Goal: Transaction & Acquisition: Purchase product/service

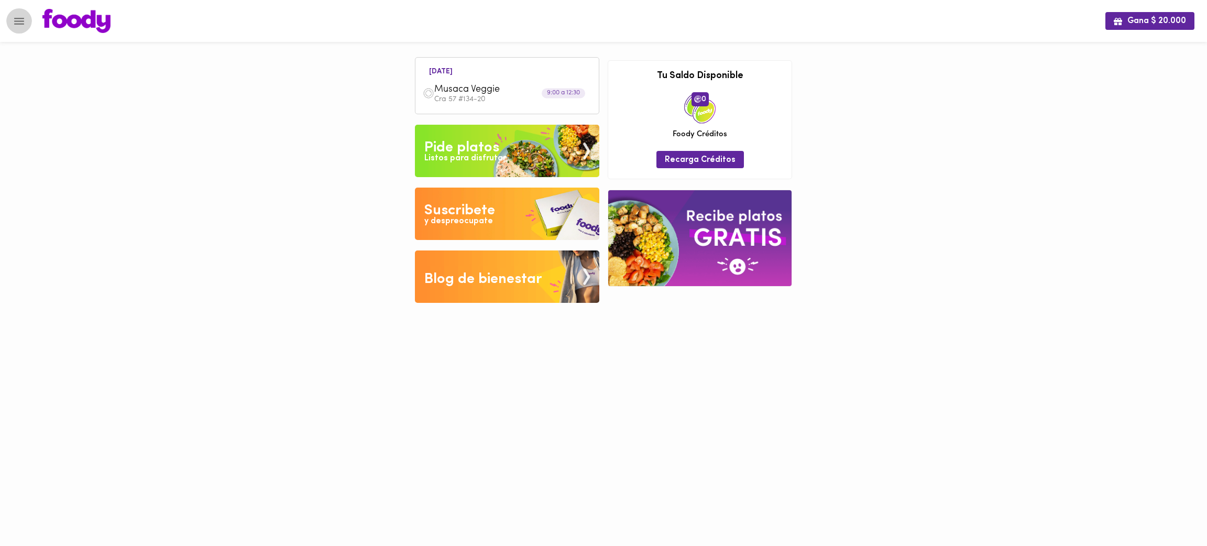
click at [24, 21] on icon "Menu" at bounding box center [19, 21] width 13 height 13
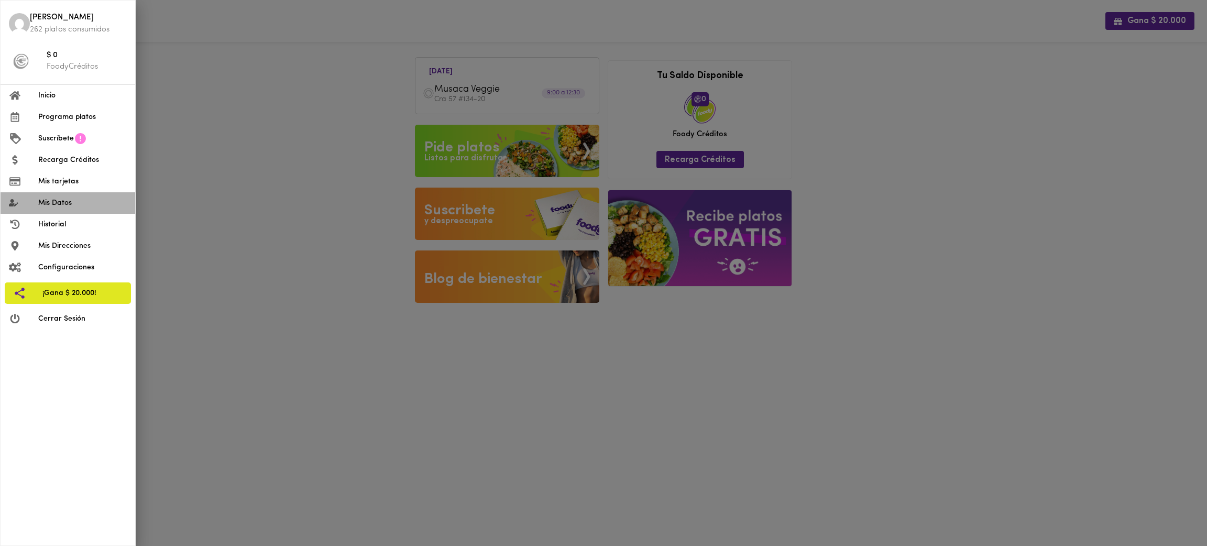
click at [76, 202] on span "Mis Datos" at bounding box center [82, 203] width 89 height 11
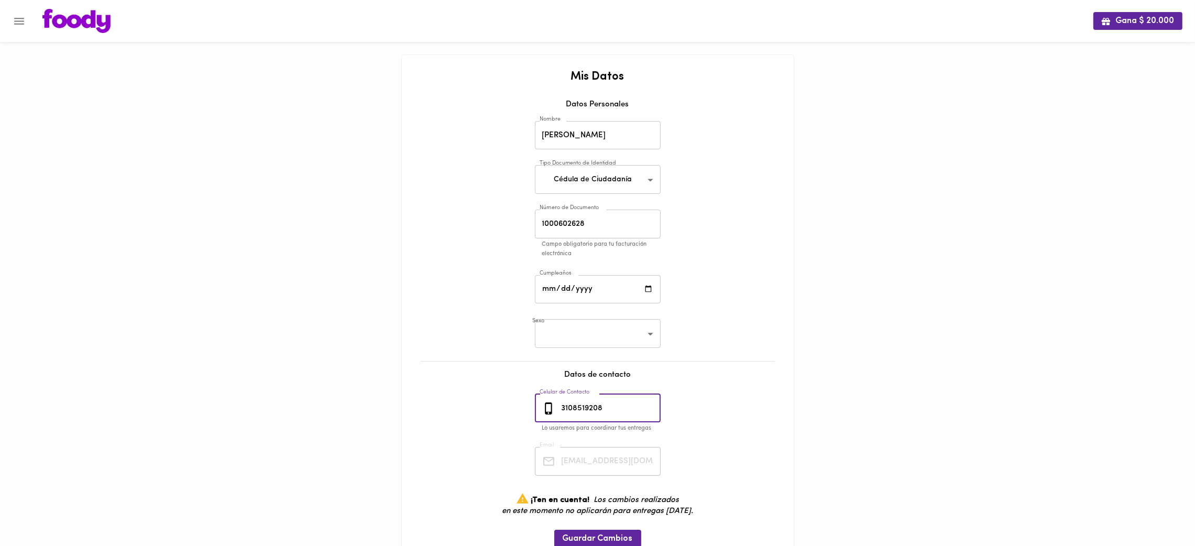
drag, startPoint x: 620, startPoint y: 404, endPoint x: 545, endPoint y: 405, distance: 74.9
click at [545, 405] on div "3108519208 Celular de Contacto" at bounding box center [598, 408] width 126 height 29
click at [19, 22] on icon "Menu" at bounding box center [19, 21] width 13 height 13
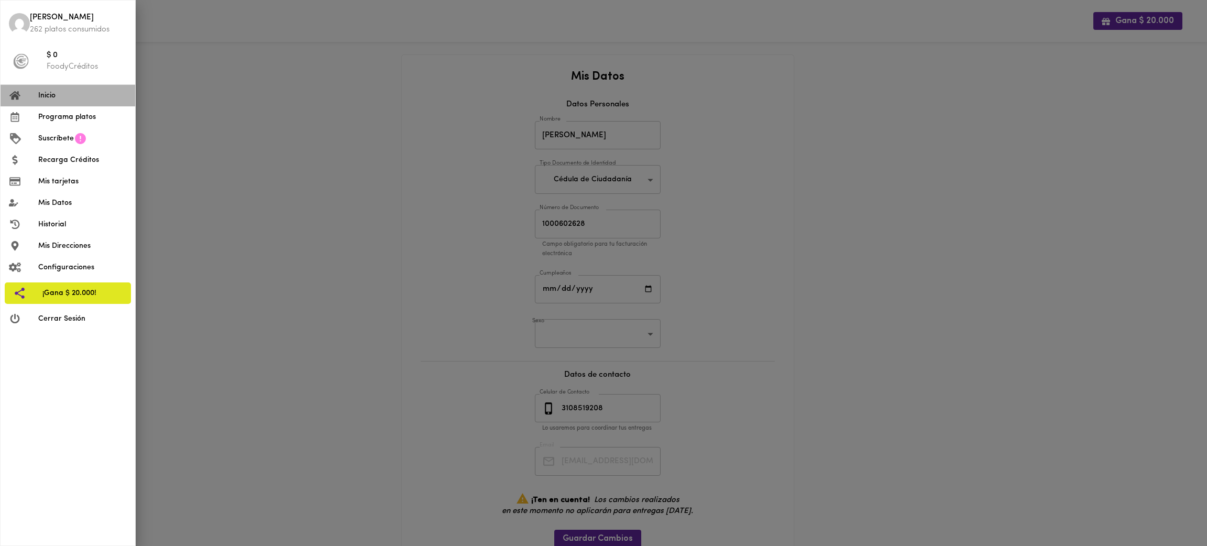
click at [68, 96] on span "Inicio" at bounding box center [82, 95] width 89 height 11
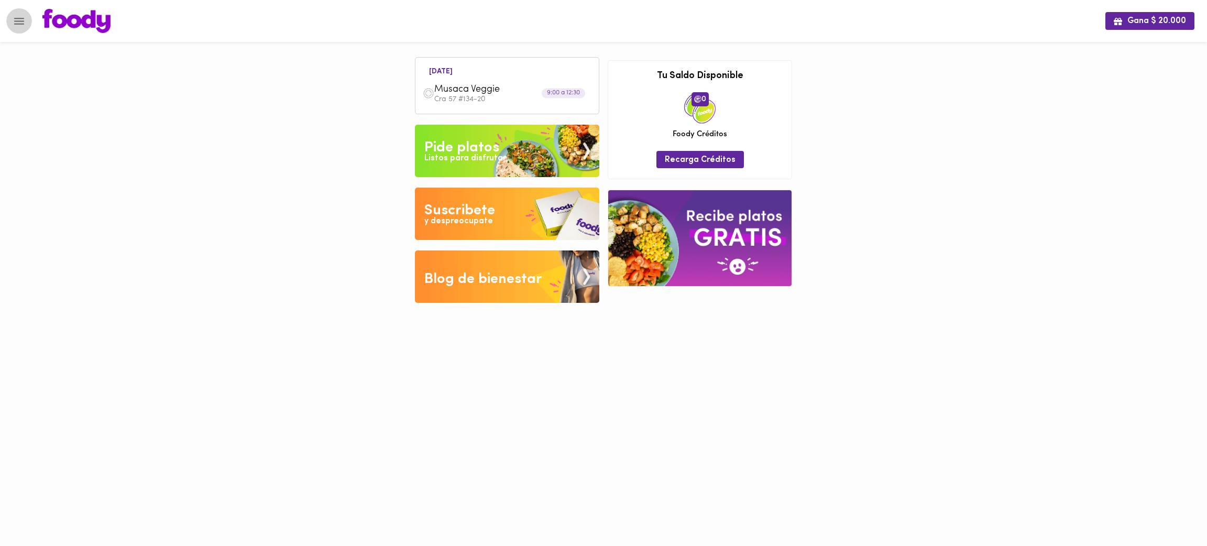
click at [19, 21] on icon "Menu" at bounding box center [19, 21] width 13 height 13
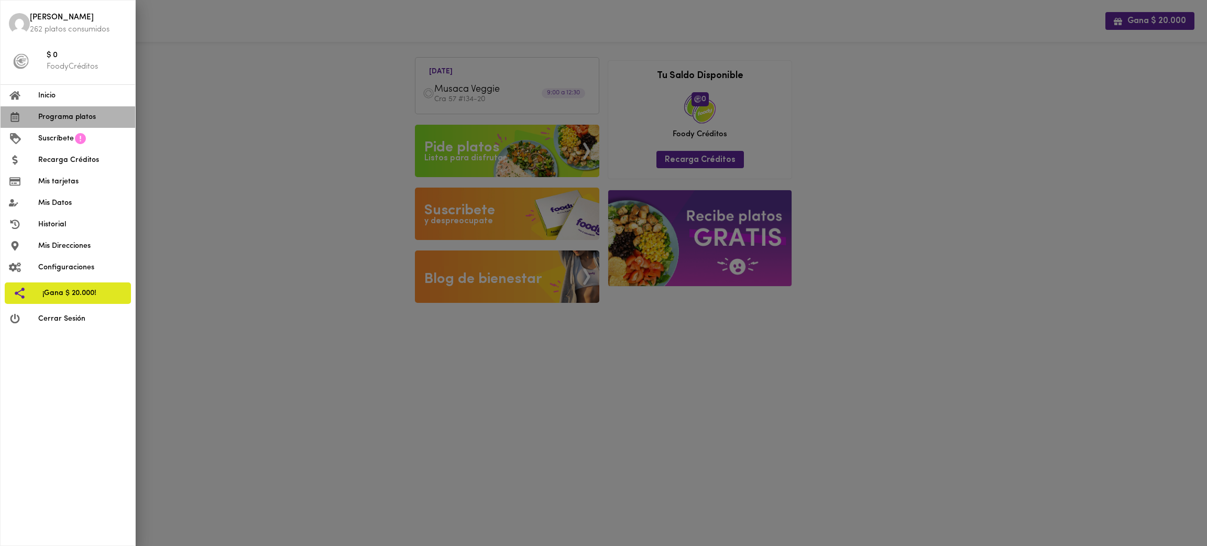
click at [86, 122] on span "Programa platos" at bounding box center [82, 117] width 89 height 11
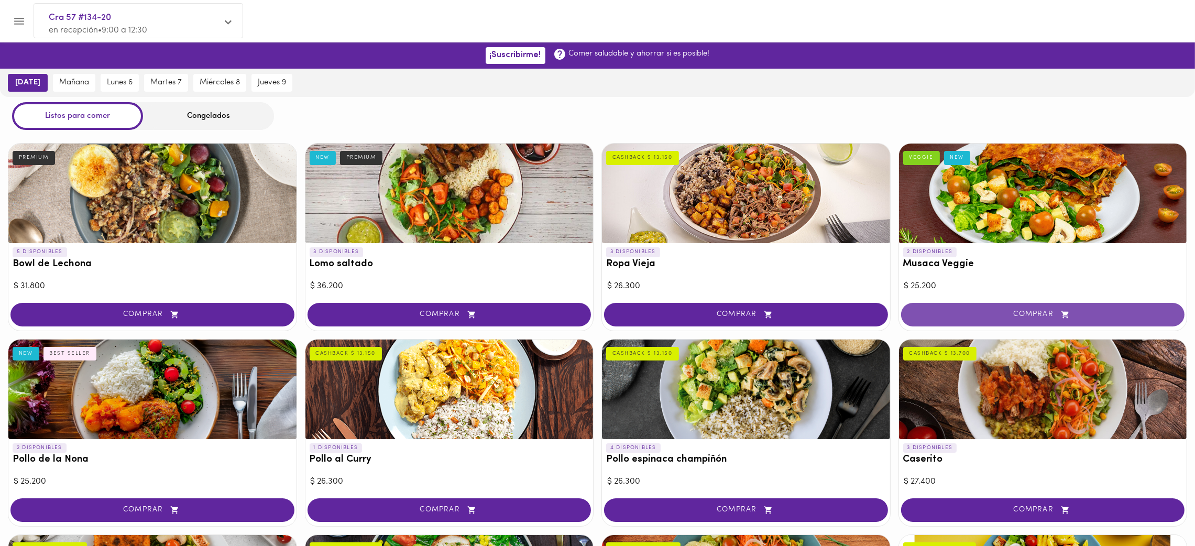
click at [1062, 311] on icon "button" at bounding box center [1065, 314] width 13 height 9
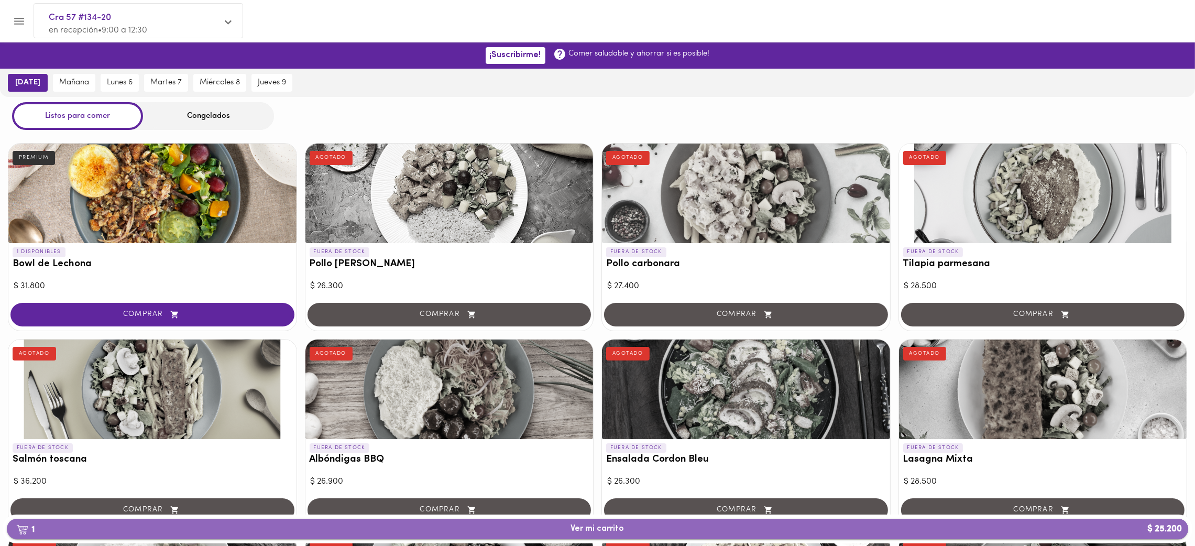
click at [606, 534] on span "1 Ver mi carrito $ 25.200" at bounding box center [597, 529] width 53 height 10
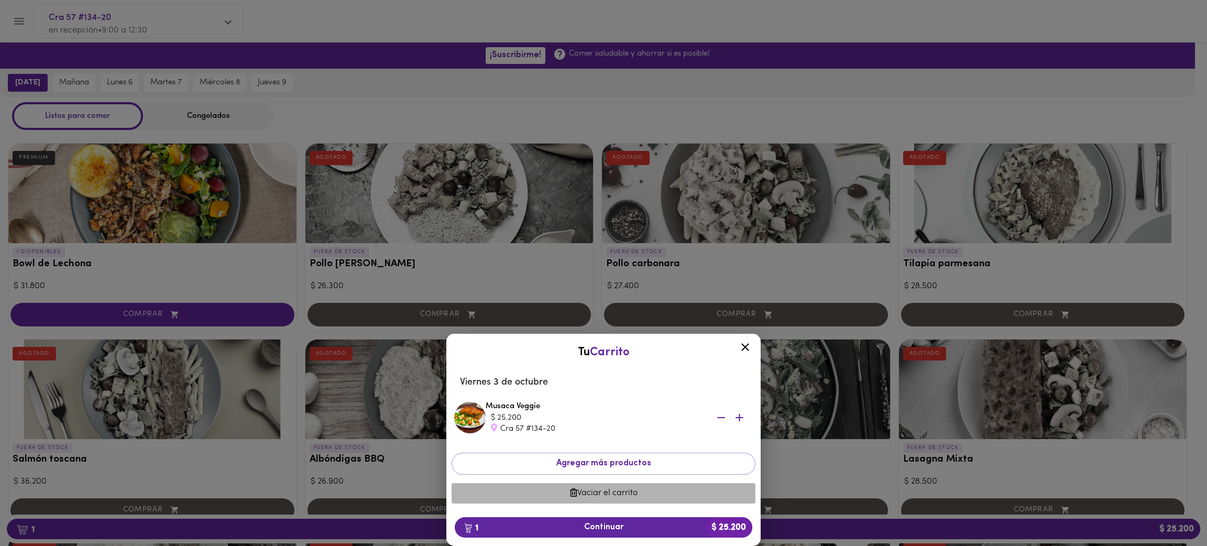
click at [611, 496] on span "Vaciar el carrito" at bounding box center [603, 493] width 287 height 10
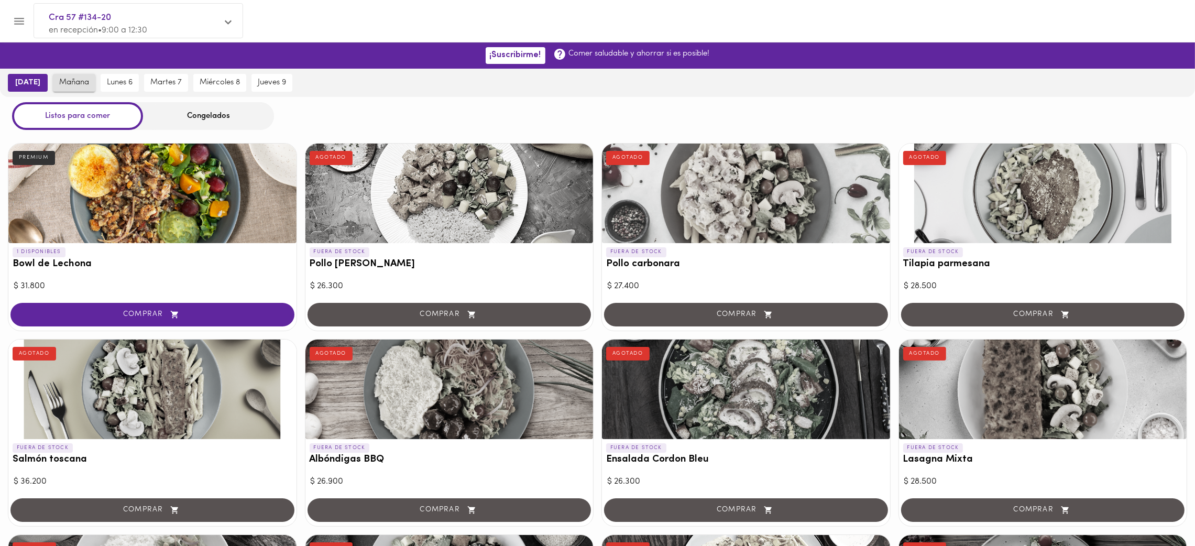
click at [73, 83] on span "mañana" at bounding box center [74, 82] width 30 height 9
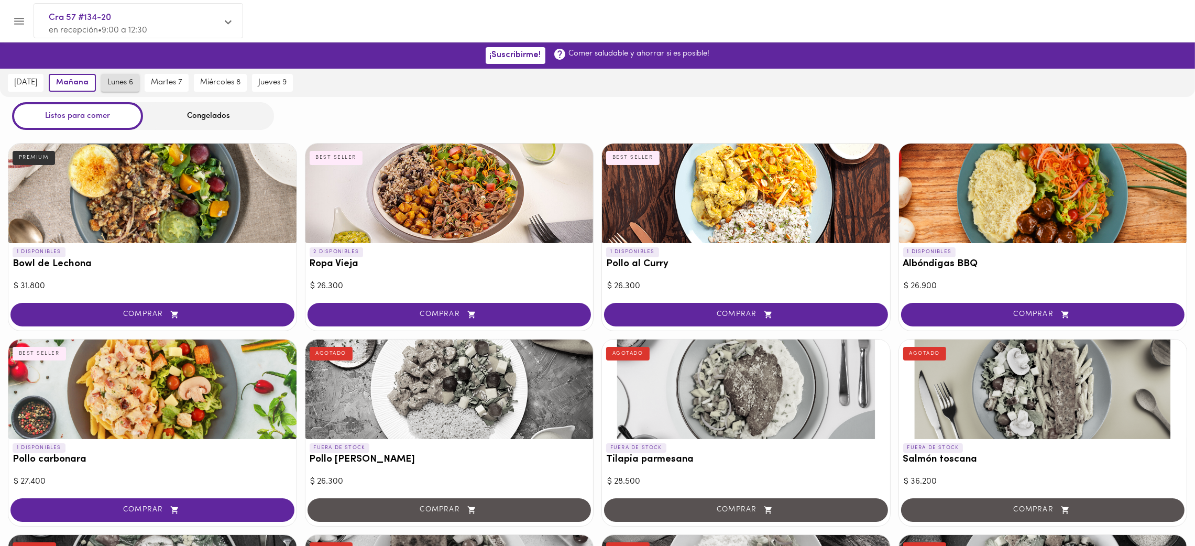
click at [119, 81] on span "lunes 6" at bounding box center [120, 82] width 26 height 9
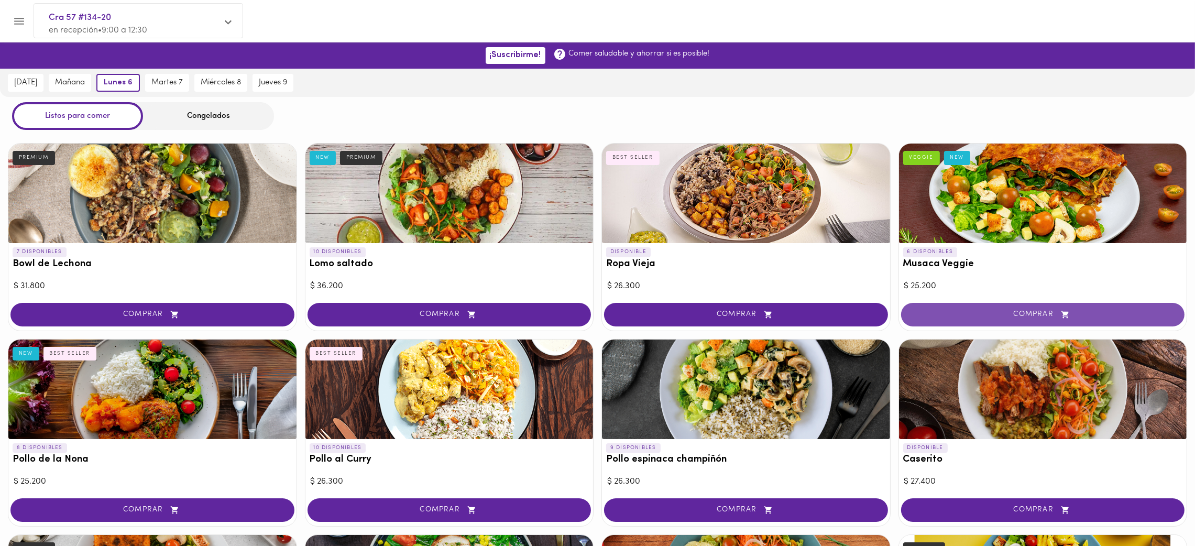
click at [1018, 311] on span "COMPRAR" at bounding box center [1043, 314] width 258 height 9
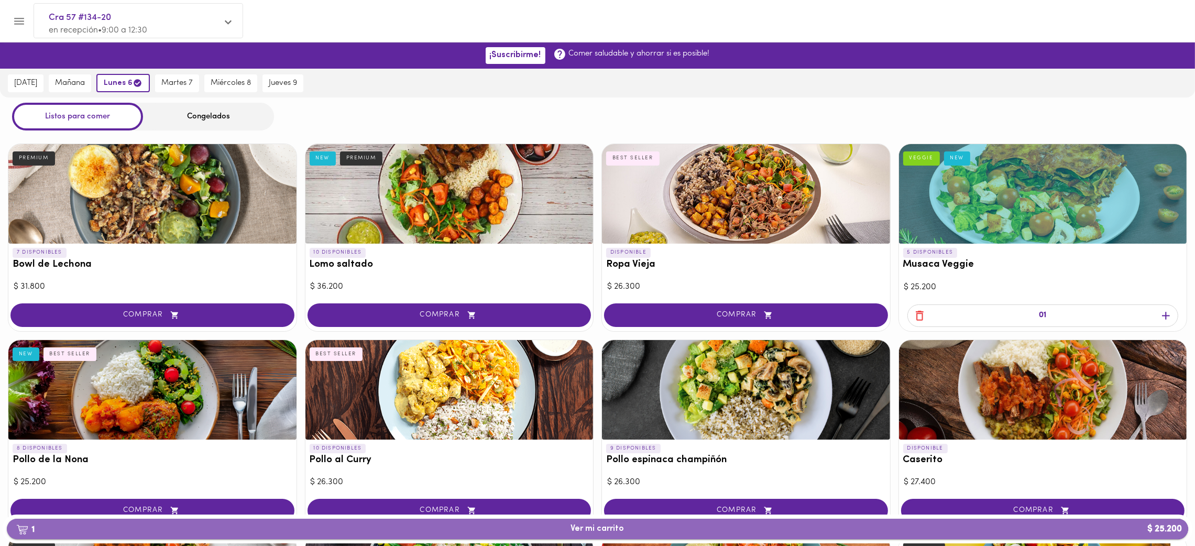
click at [630, 529] on span "1 Ver mi carrito $ 25.200" at bounding box center [597, 529] width 1165 height 10
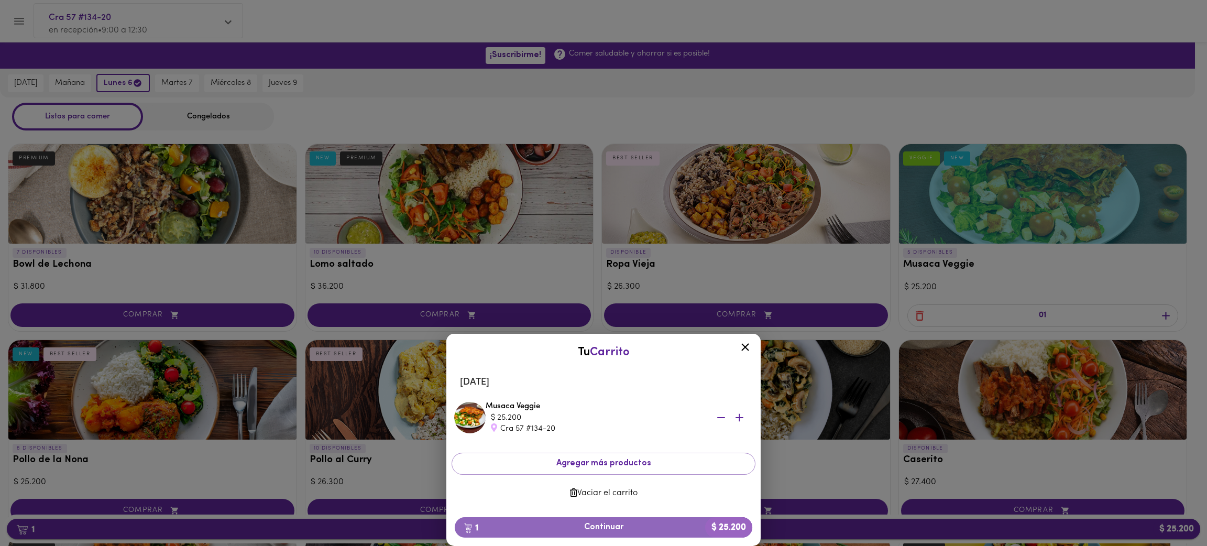
click at [630, 529] on span "1 Continuar $ 25.200" at bounding box center [603, 527] width 281 height 10
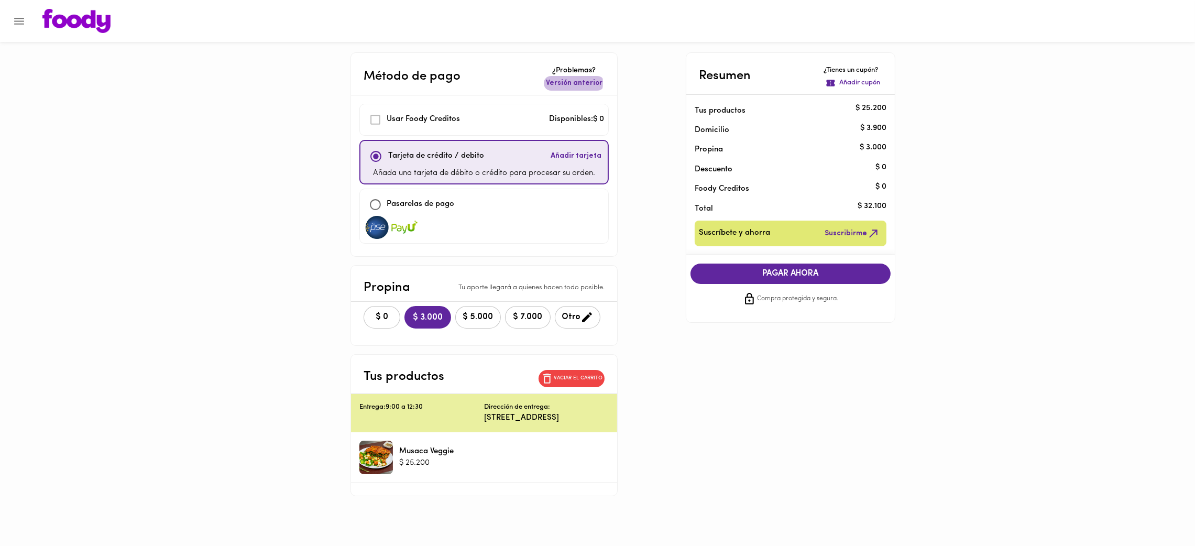
click at [570, 83] on span "Versión anterior" at bounding box center [574, 83] width 57 height 10
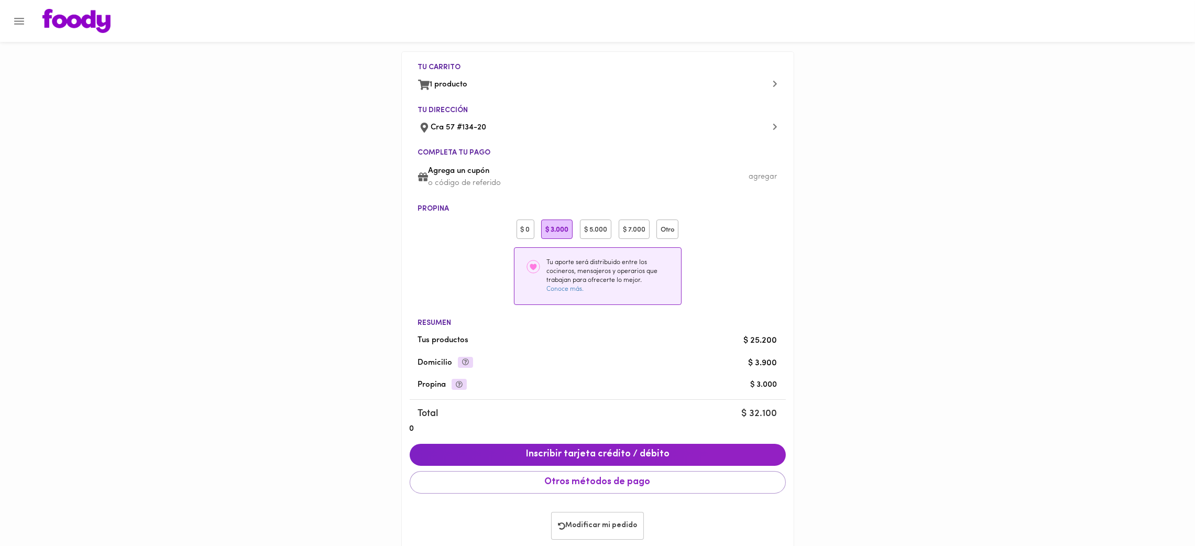
click at [517, 231] on div "$ 0" at bounding box center [526, 229] width 18 height 19
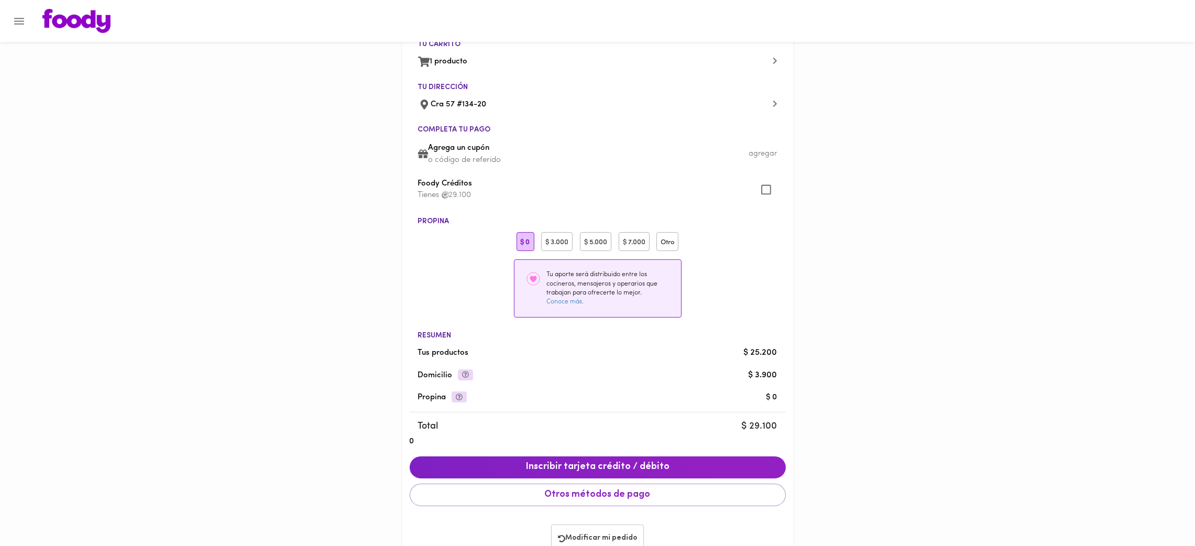
click at [601, 534] on span "Modificar mi pedido" at bounding box center [597, 538] width 79 height 9
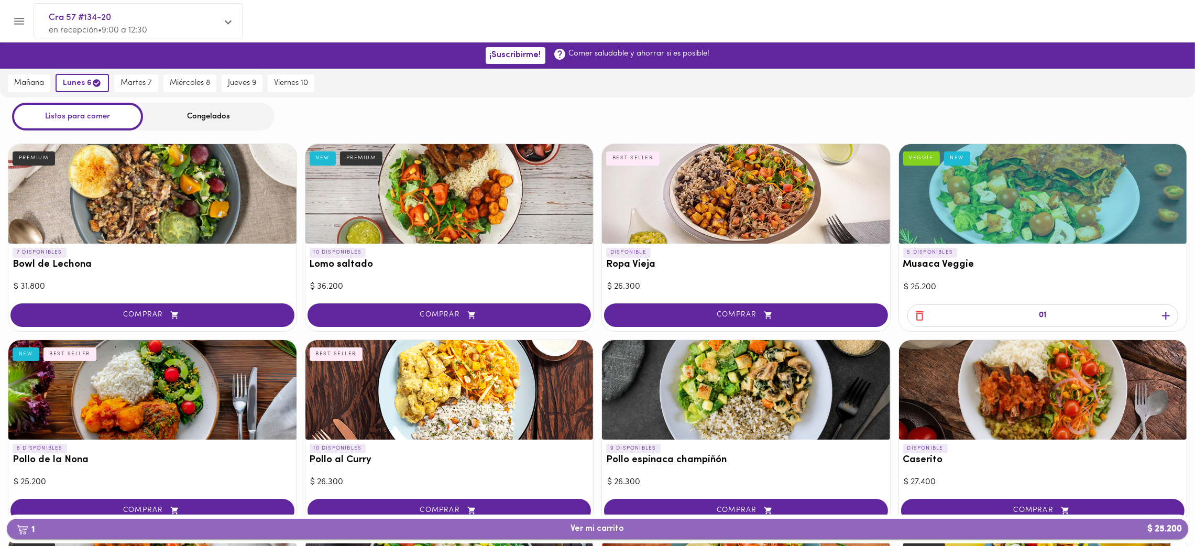
click at [596, 525] on span "1 Ver mi carrito $ 25.200" at bounding box center [597, 529] width 53 height 10
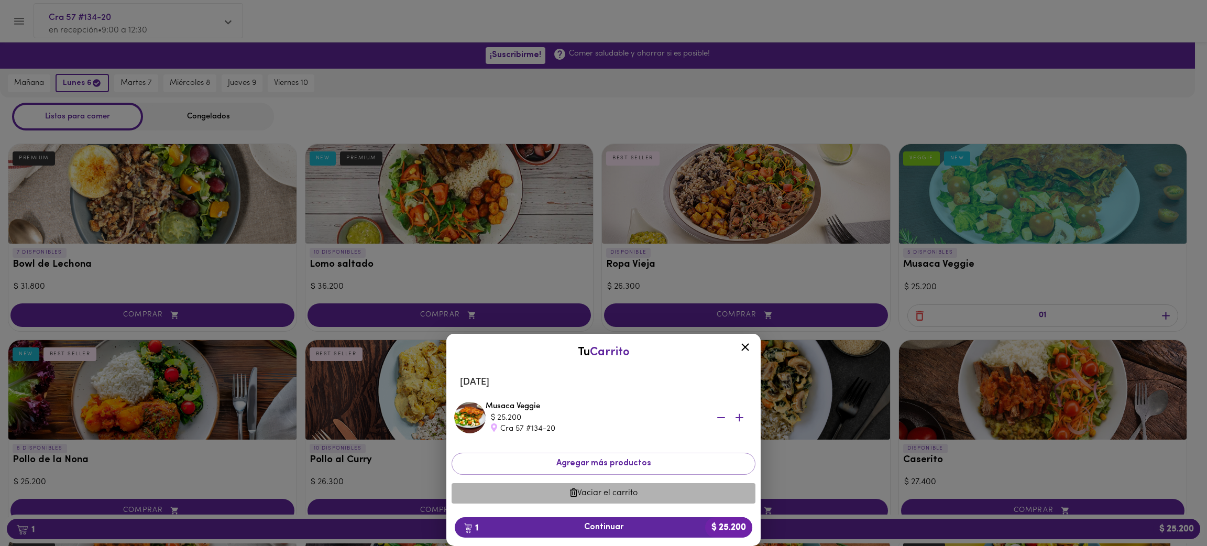
click at [597, 488] on span "Vaciar el carrito" at bounding box center [603, 493] width 287 height 10
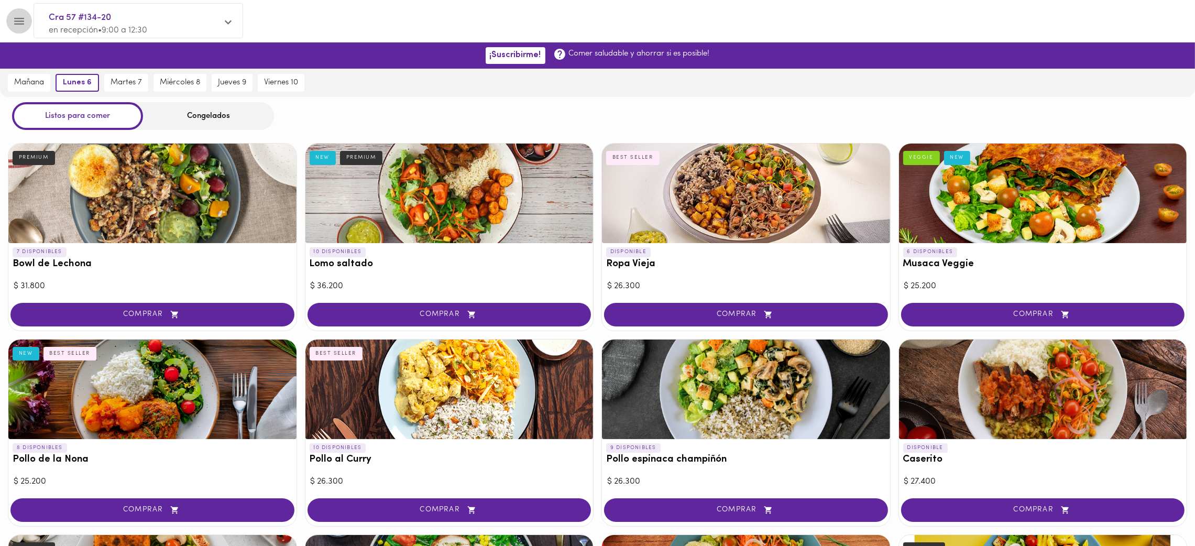
click at [17, 20] on icon "Menu" at bounding box center [19, 21] width 13 height 13
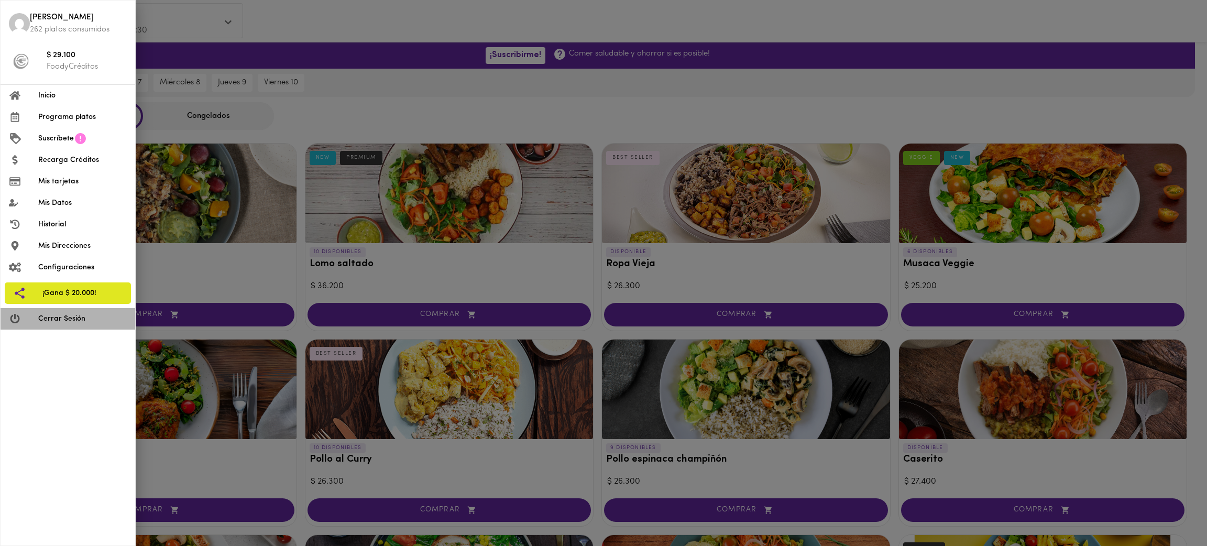
click at [53, 318] on span "Cerrar Sesión" at bounding box center [82, 318] width 89 height 11
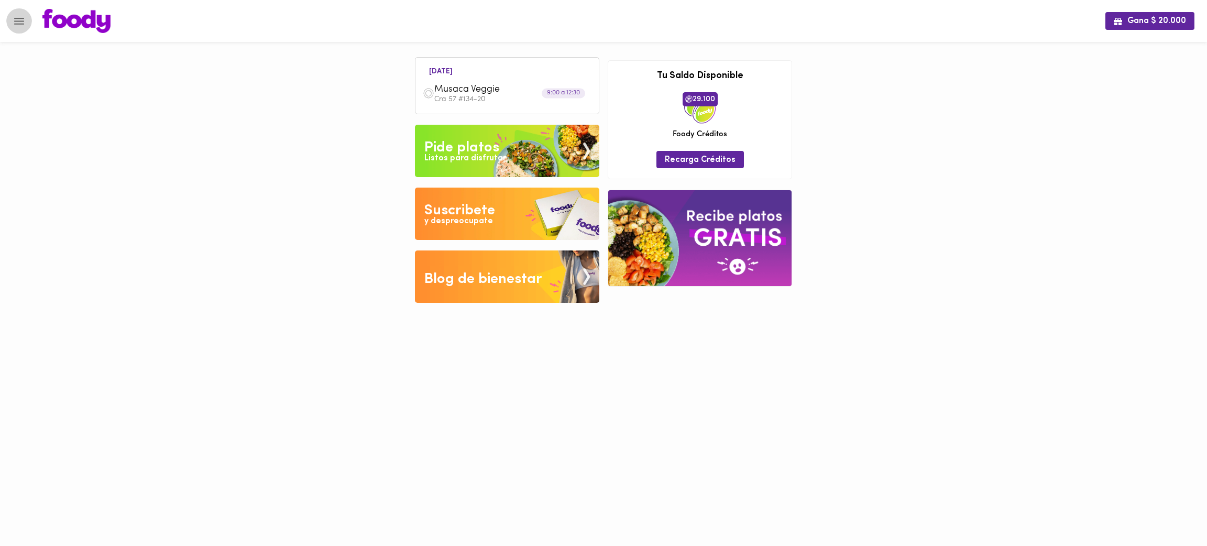
click at [20, 18] on icon "Menu" at bounding box center [19, 21] width 10 height 7
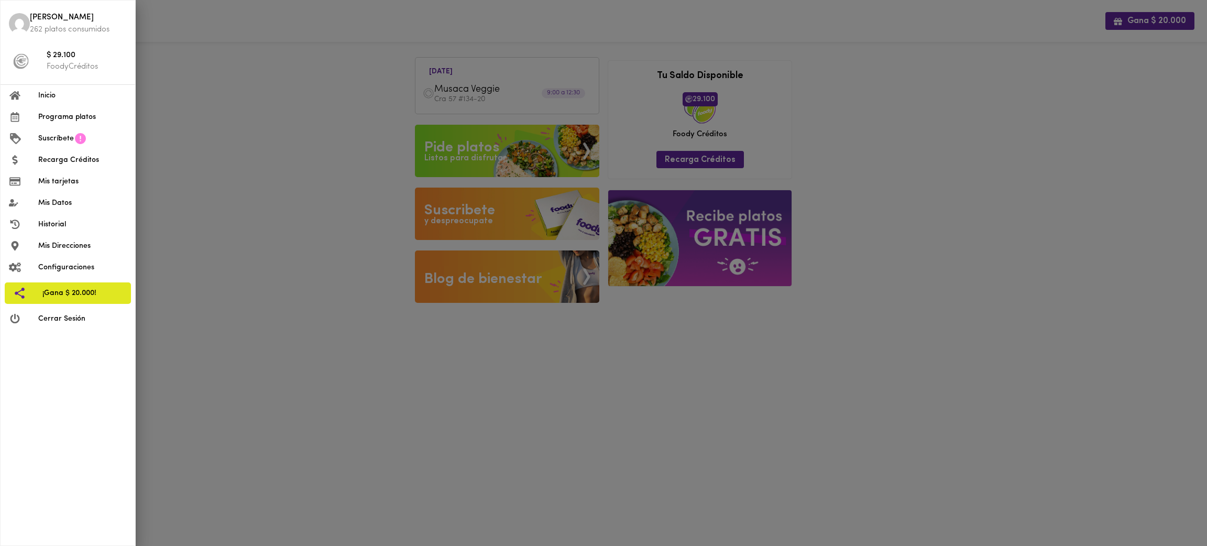
click at [80, 320] on span "Cerrar Sesión" at bounding box center [82, 318] width 89 height 11
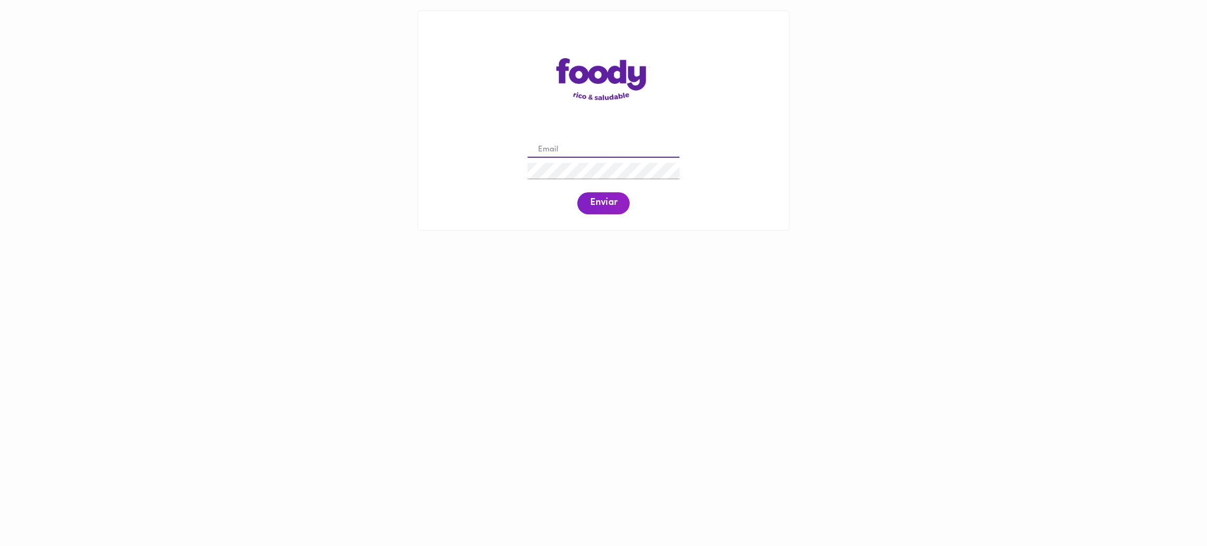
type input "mquinonessundquist@gmail.com"
click at [593, 203] on span "Enviar" at bounding box center [603, 204] width 27 height 12
